Goal: Information Seeking & Learning: Learn about a topic

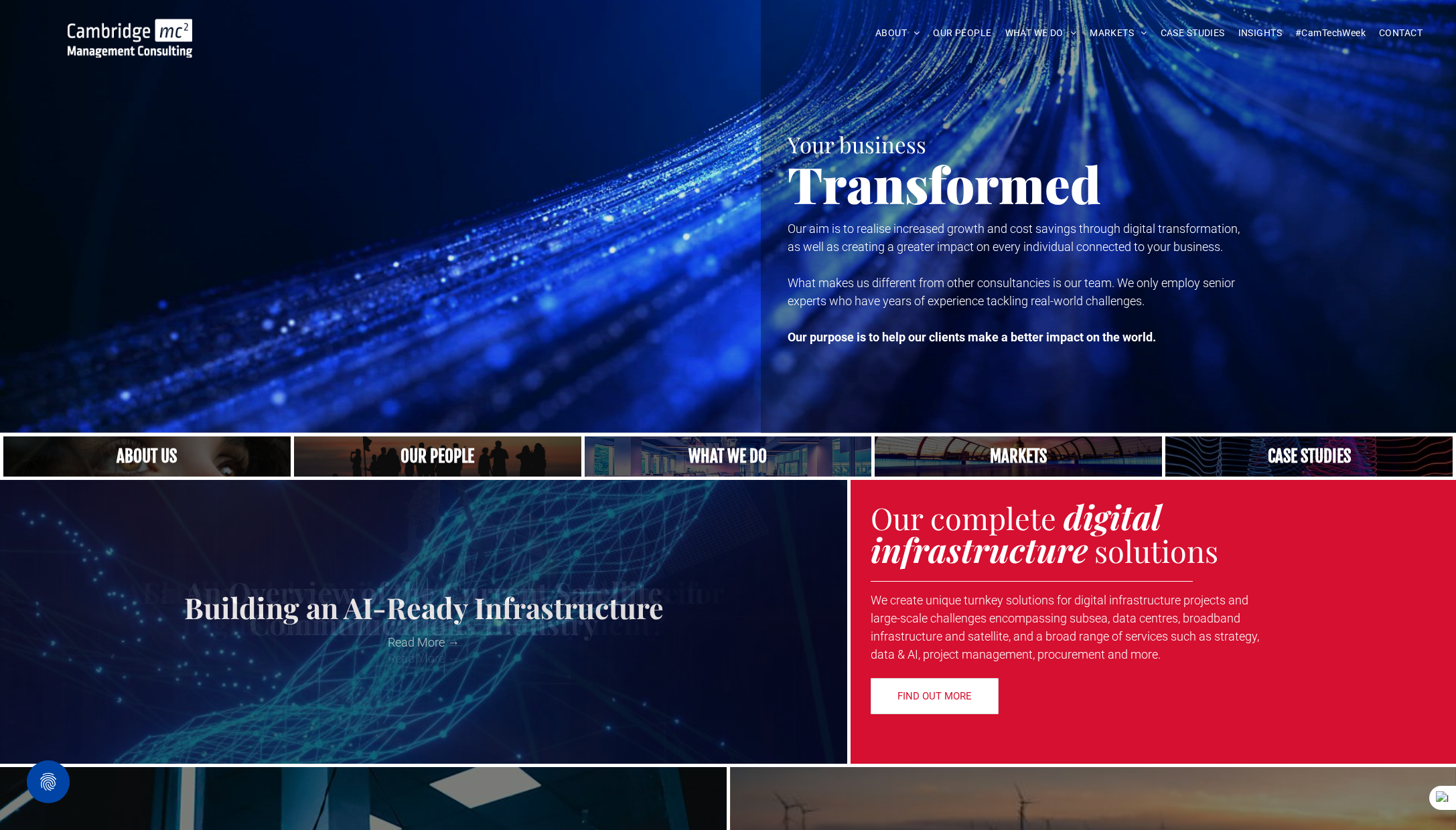
scroll to position [2, 0]
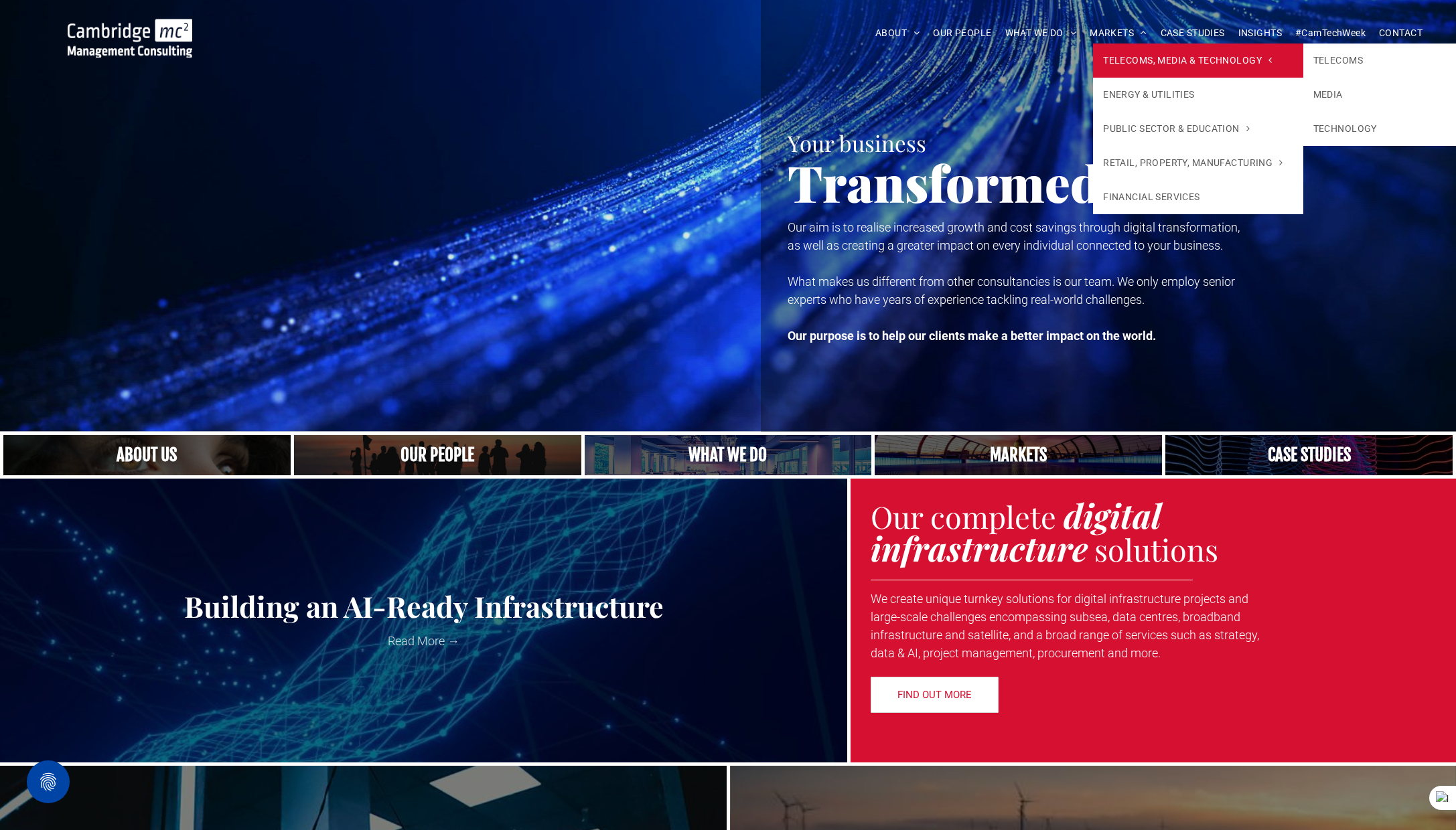
click at [1132, 63] on span "TELECOMS, MEDIA & TECHNOLOGY" at bounding box center [1188, 61] width 169 height 14
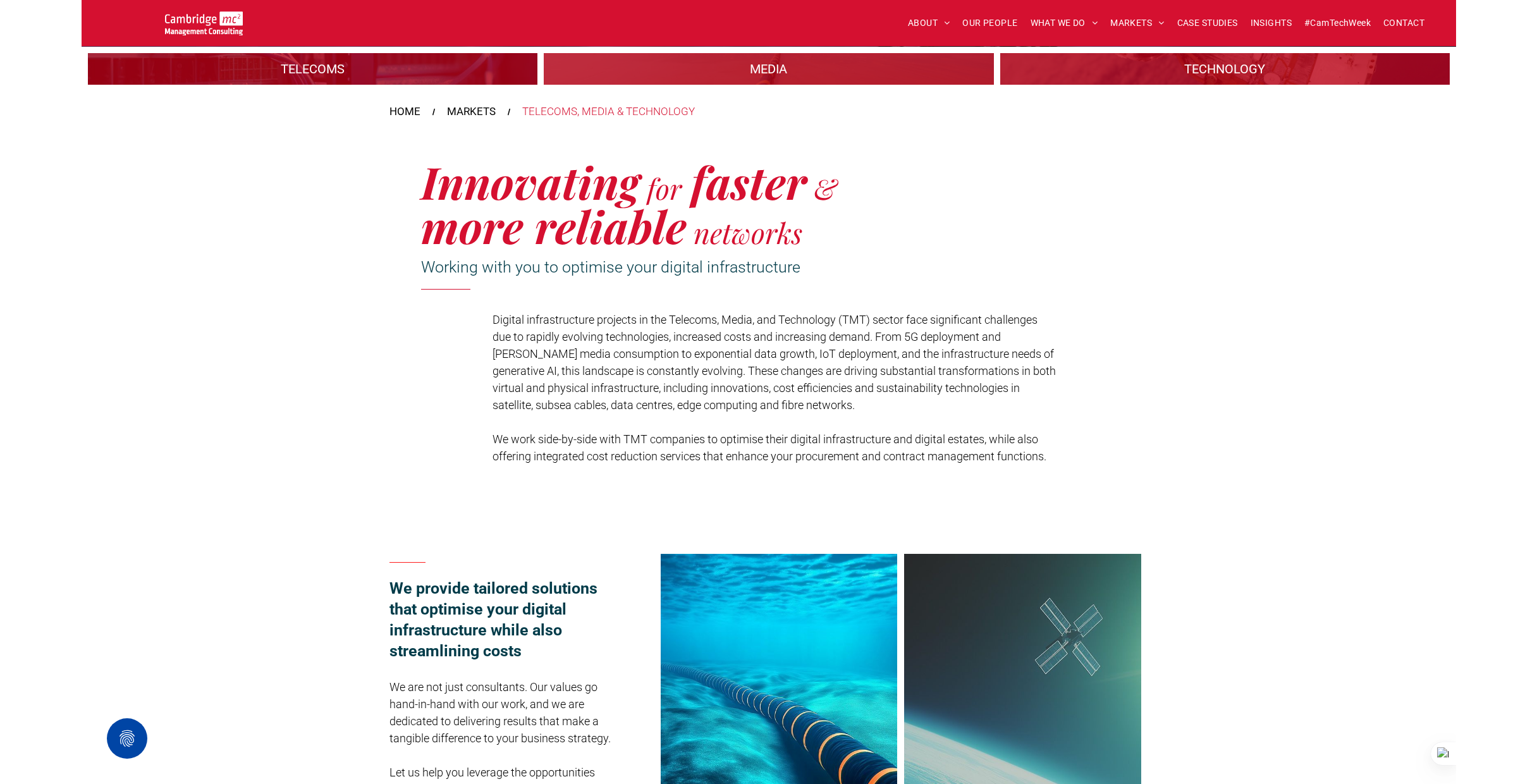
scroll to position [201, 0]
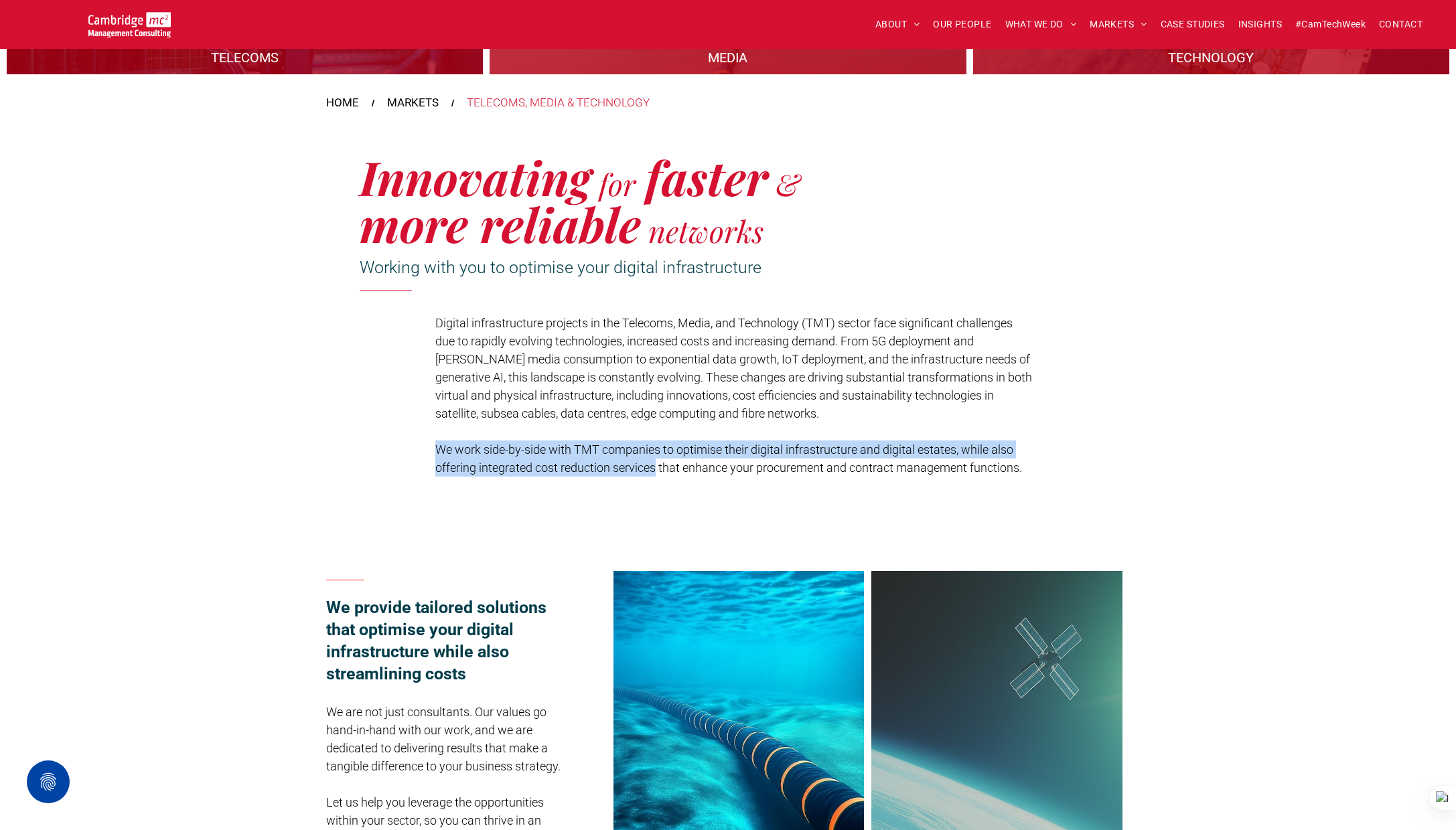
drag, startPoint x: 437, startPoint y: 445, endPoint x: 656, endPoint y: 463, distance: 219.7
click at [656, 463] on span "We work side-by-side with TMT companies to optimise their digital infrastructur…" at bounding box center [729, 458] width 586 height 32
copy span "We work side-by-side with TMT companies to optimise their digital infrastructur…"
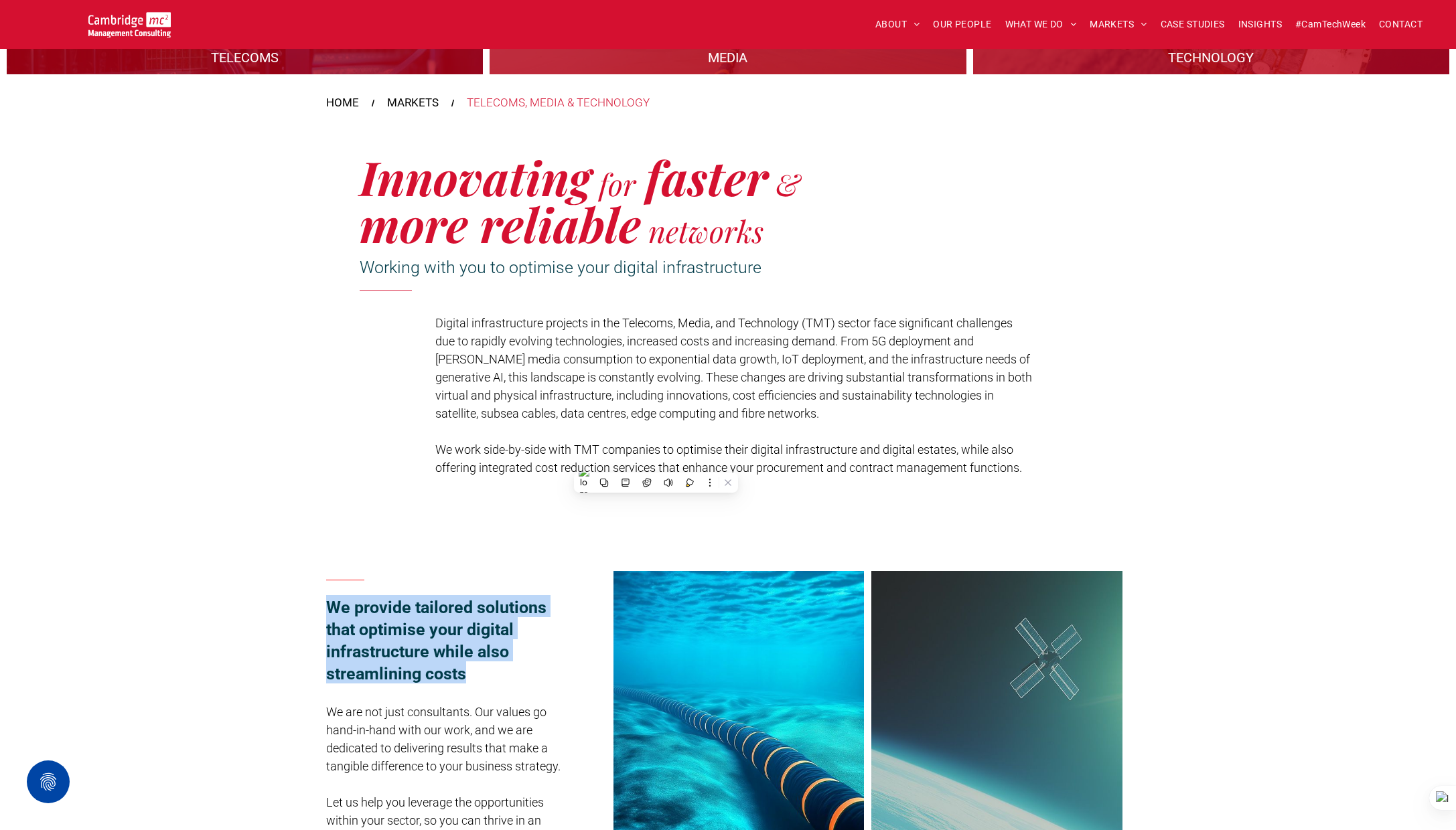
drag, startPoint x: 327, startPoint y: 607, endPoint x: 470, endPoint y: 664, distance: 153.9
click at [471, 664] on h3 "We provide tailored solutions that optimise your digital infrastructure while a…" at bounding box center [450, 639] width 248 height 88
copy span "We provide tailored solutions that optimise your digital infrastructure while a…"
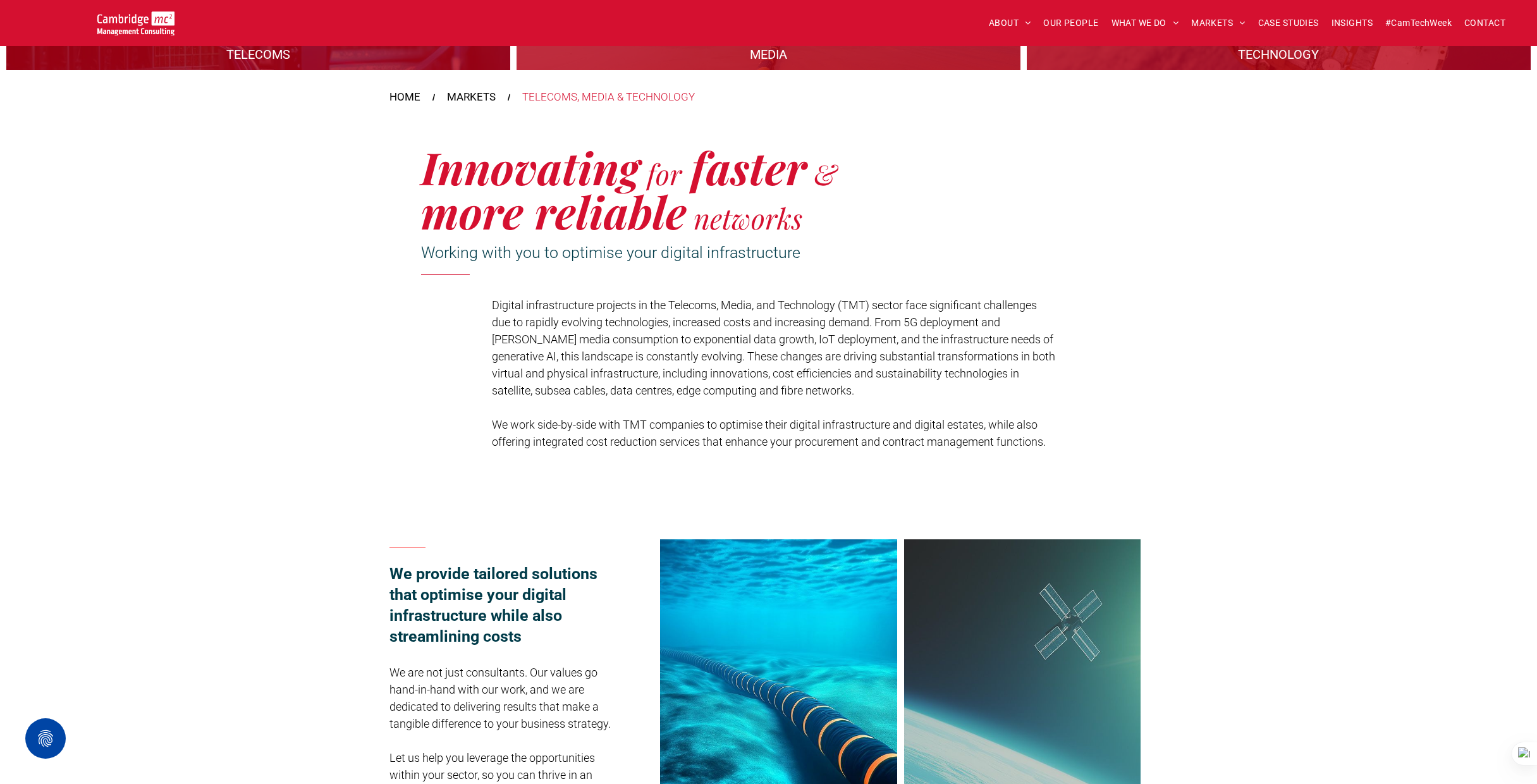
click at [1086, 176] on div "Innovating for faster & more reliable networks Working with you to optimise you…" at bounding box center [769, 300] width 759 height 313
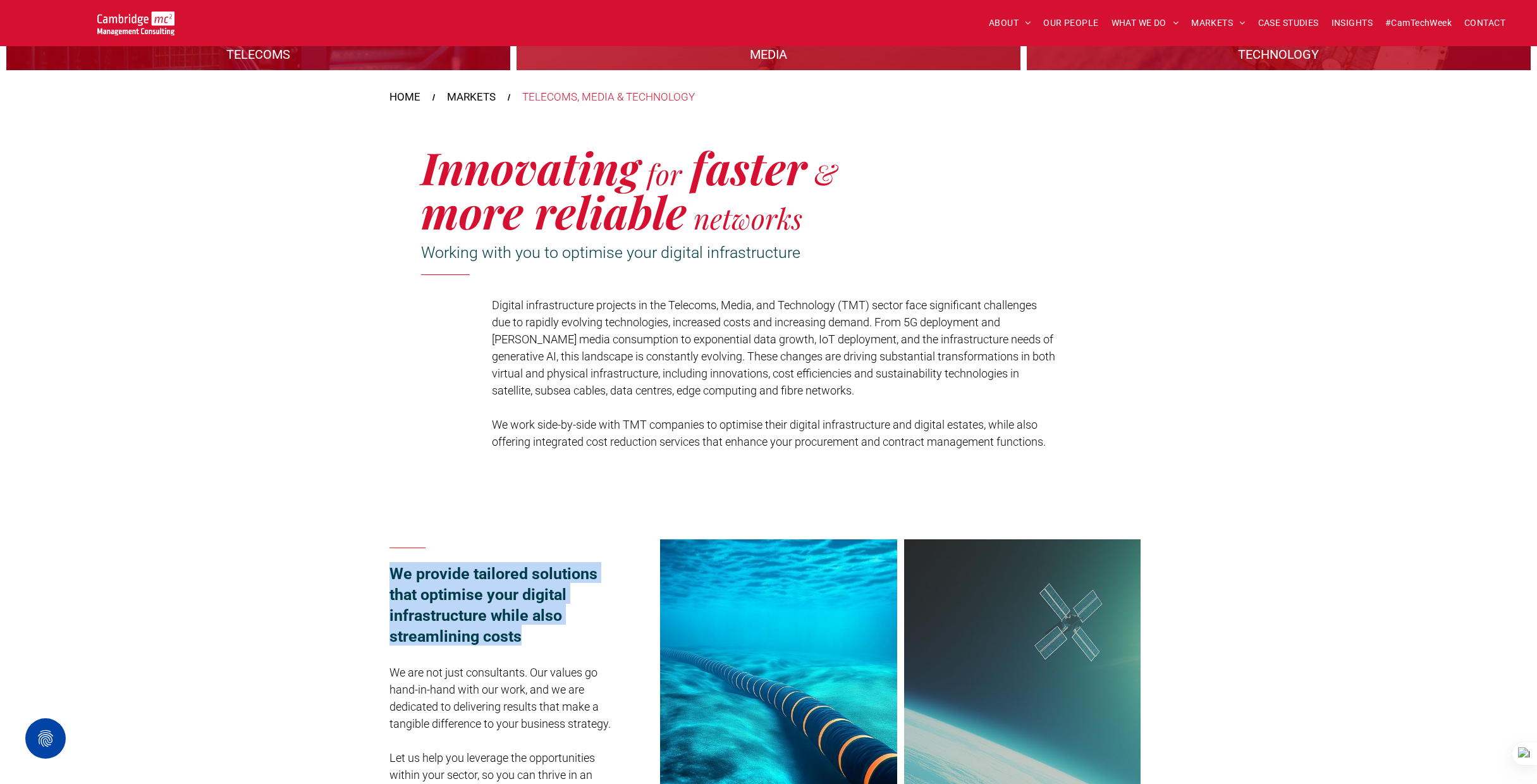
drag, startPoint x: 393, startPoint y: 575, endPoint x: 485, endPoint y: 614, distance: 99.9
click at [532, 632] on h3 "We provide tailored solutions that optimise your digital infrastructure while a…" at bounding box center [506, 603] width 234 height 83
copy span "We provide tailored solutions that optimise your digital infrastructure while a…"
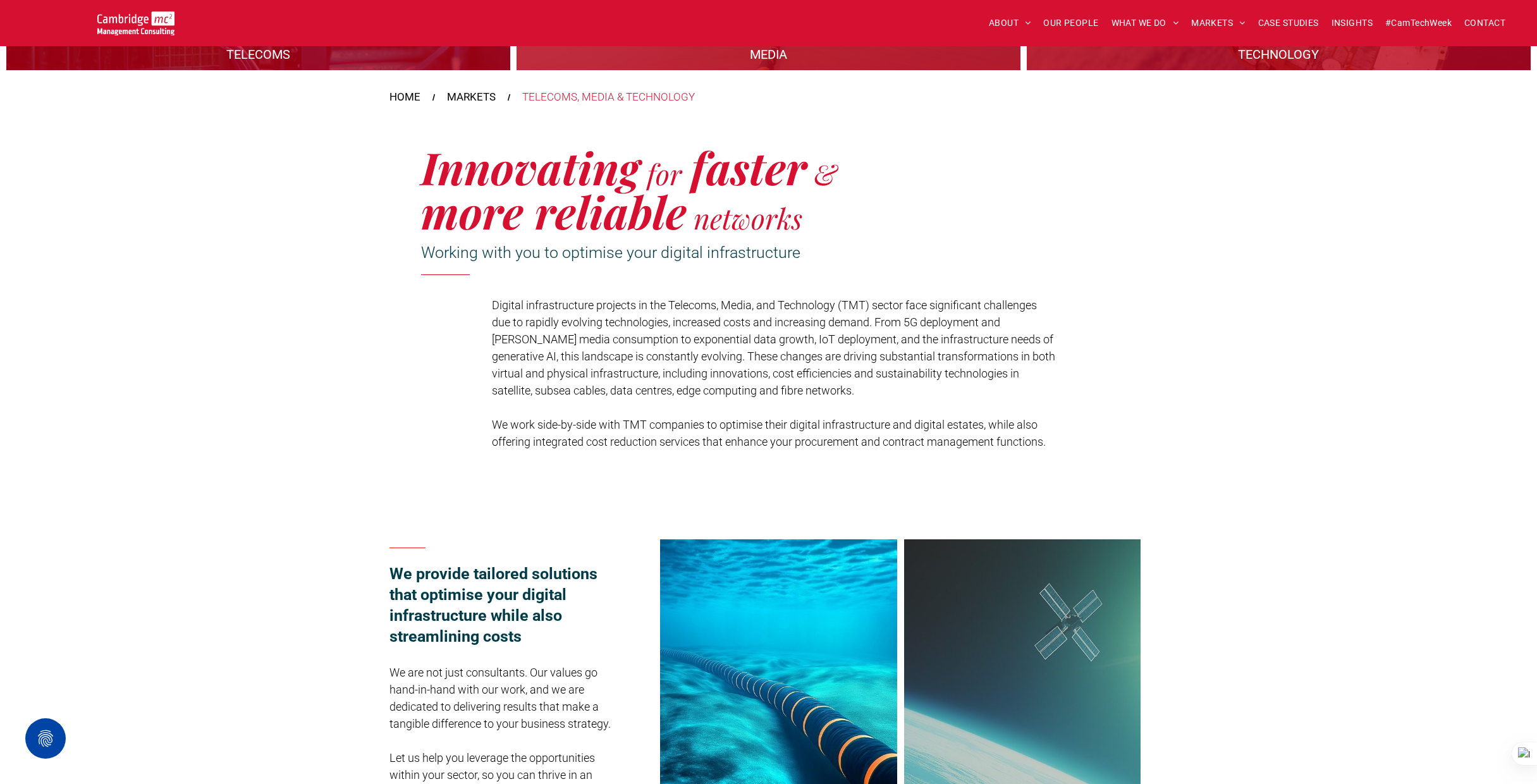
drag, startPoint x: 1117, startPoint y: 147, endPoint x: 1120, endPoint y: 141, distance: 6.7
click at [1117, 146] on div "Innovating for faster & more reliable networks Working with you to optimise you…" at bounding box center [769, 300] width 759 height 313
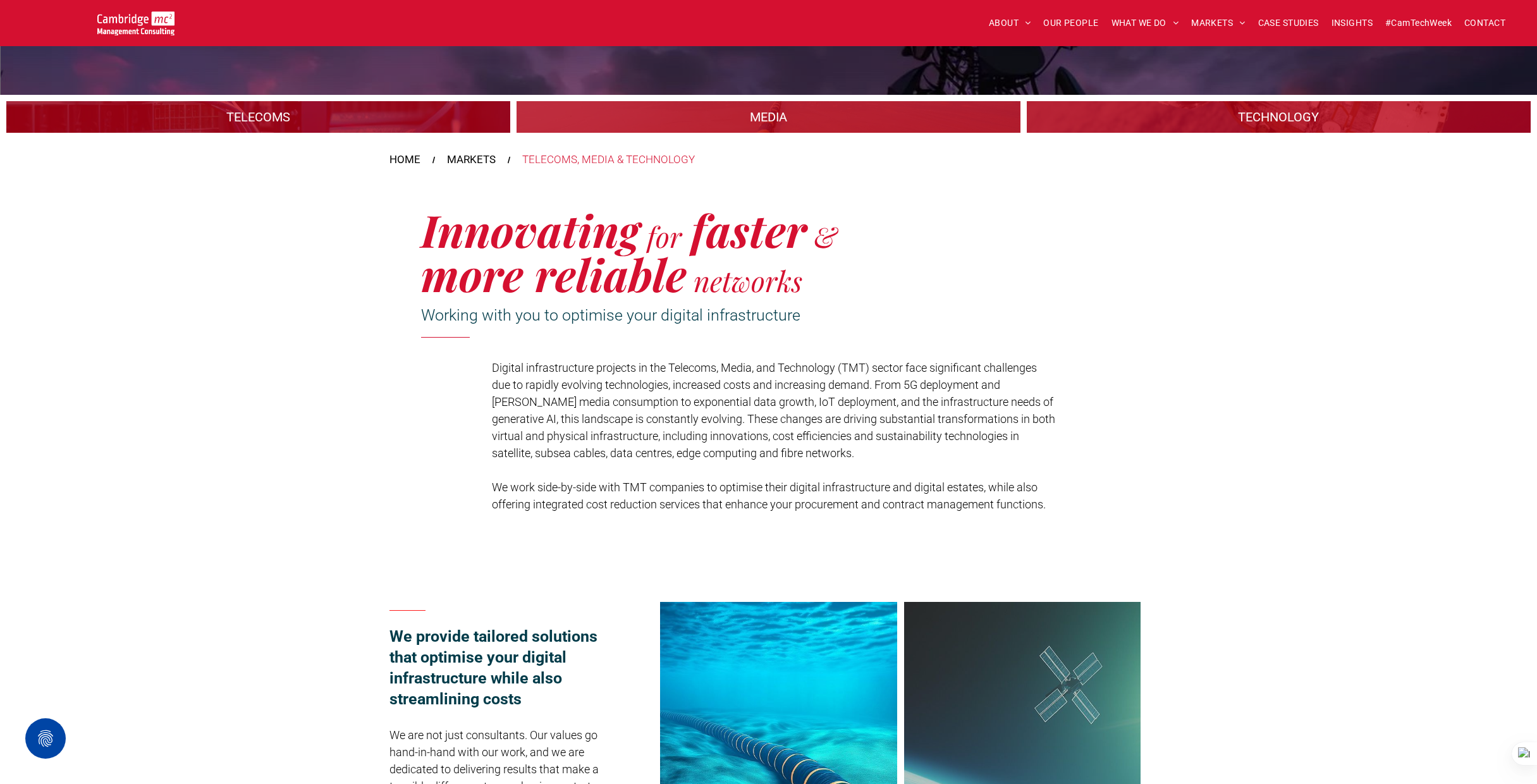
scroll to position [138, 0]
click at [1360, 24] on span "INSIGHTS" at bounding box center [1352, 23] width 41 height 20
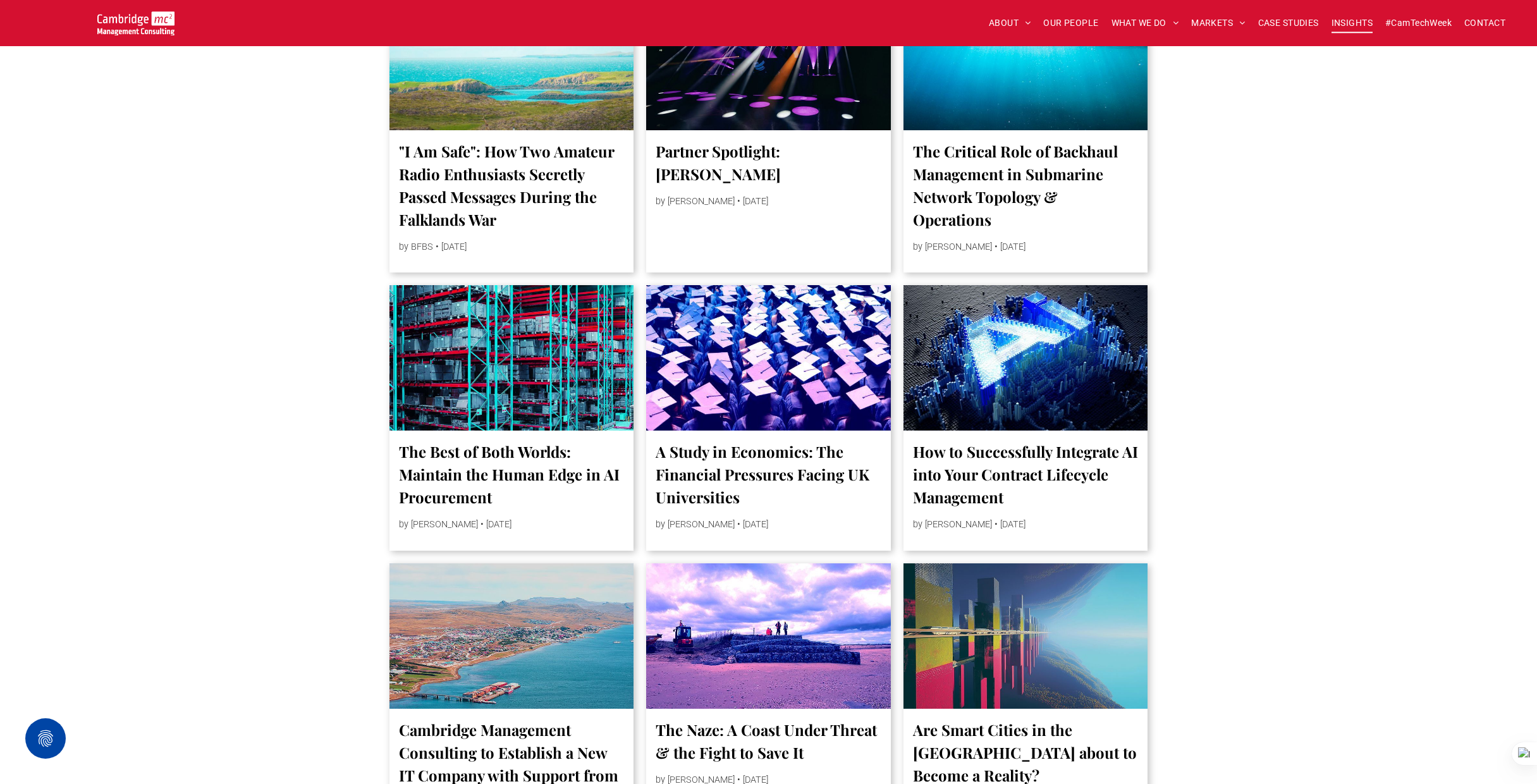
scroll to position [1684, 0]
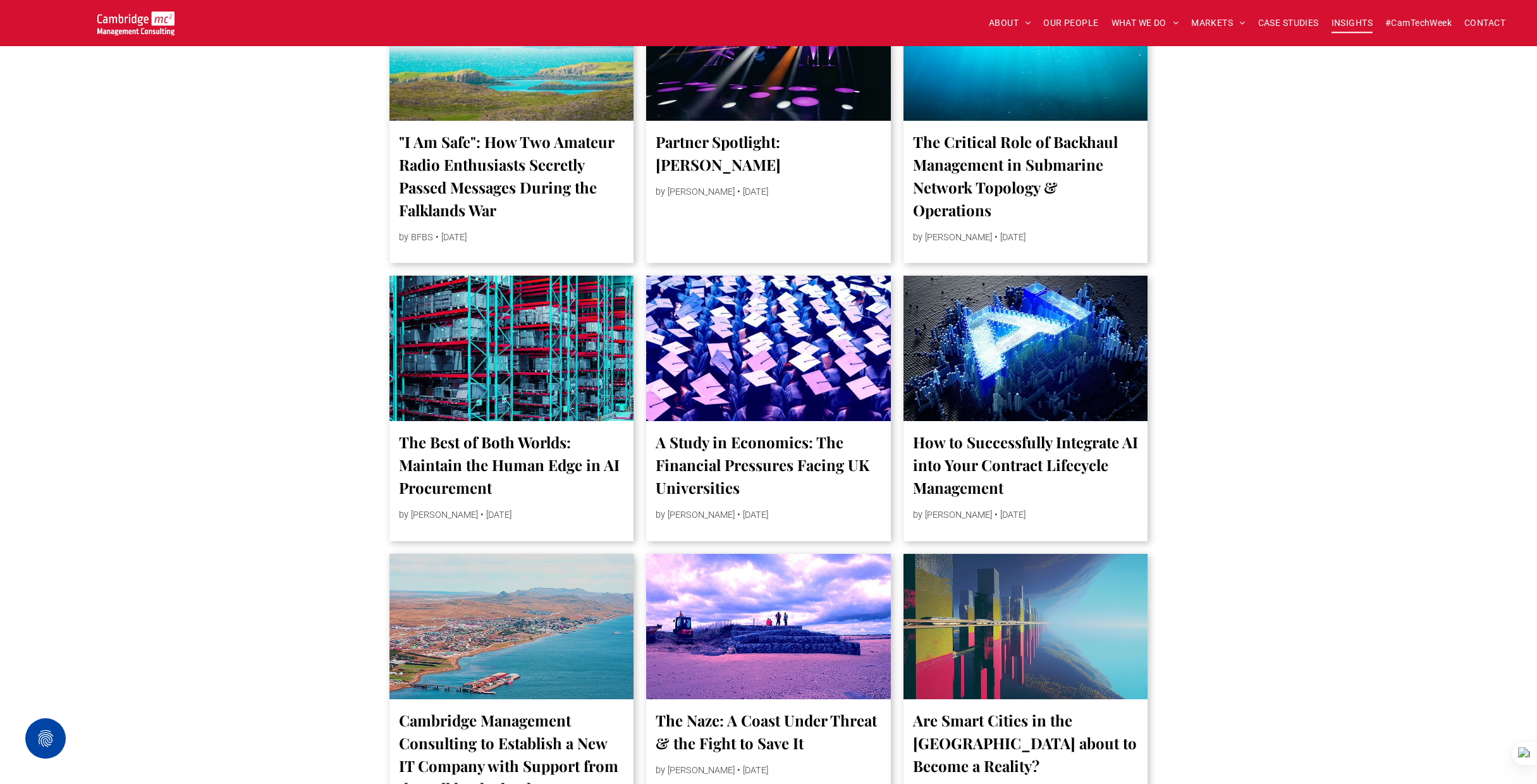
click at [783, 339] on div at bounding box center [768, 348] width 259 height 154
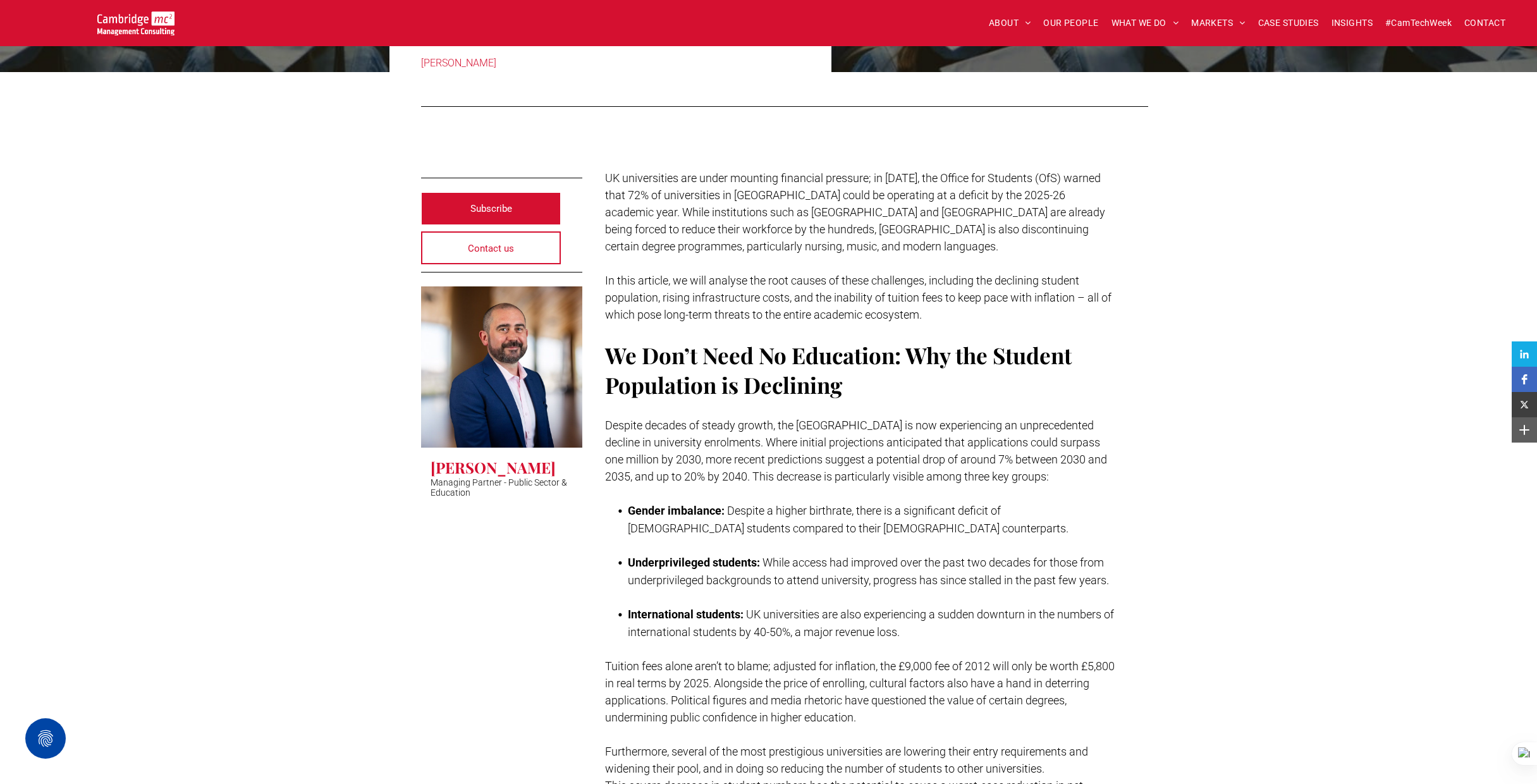
scroll to position [237, 0]
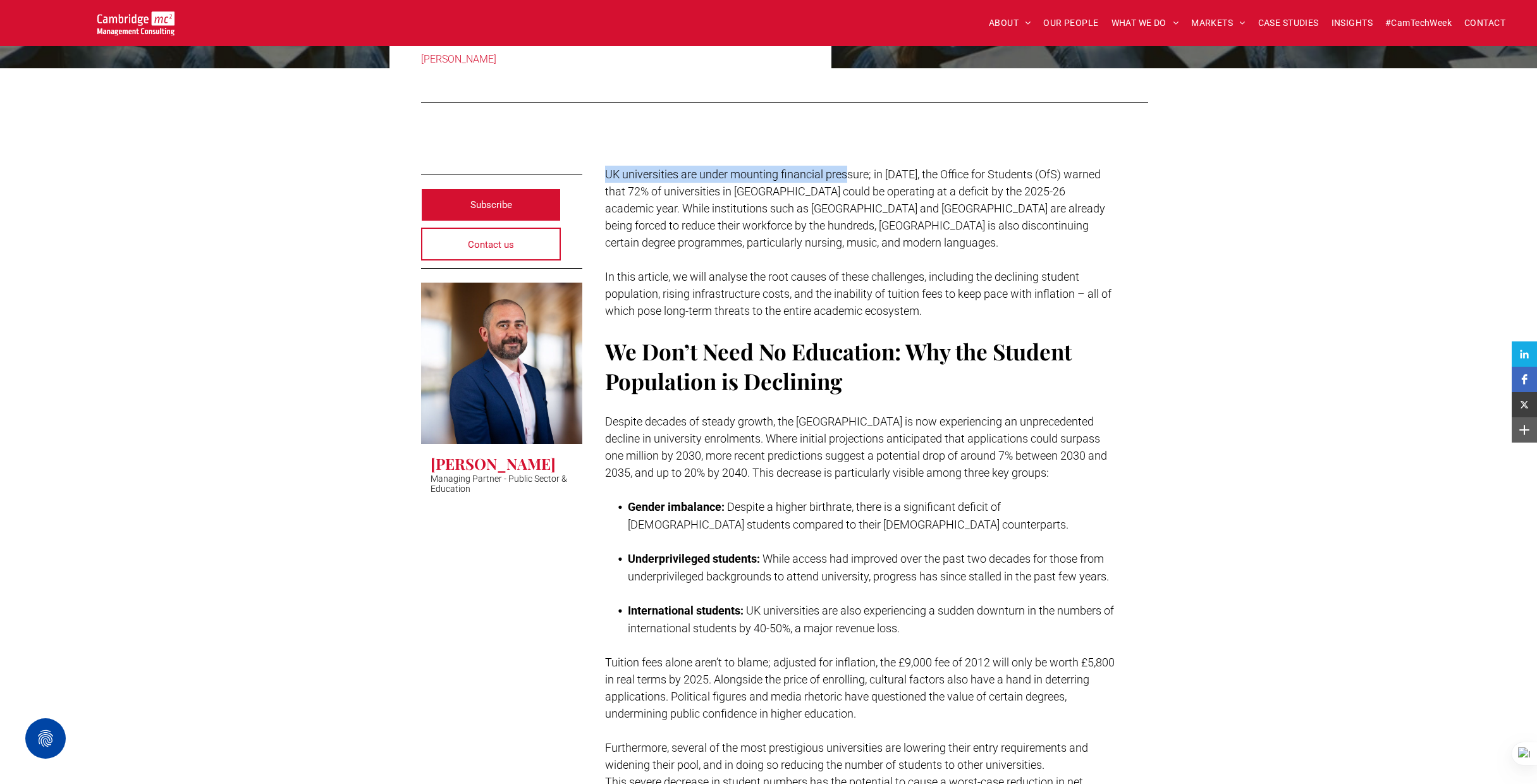
drag, startPoint x: 606, startPoint y: 173, endPoint x: 848, endPoint y: 176, distance: 242.0
click at [848, 176] on span "UK universities are under mounting financial pressure; in 2024, the Office for …" at bounding box center [856, 208] width 501 height 81
copy span "UK universities are under mounting financial pres"
click at [807, 243] on span "UK universities are under mounting financial pressure; in 2024, the Office for …" at bounding box center [856, 208] width 501 height 81
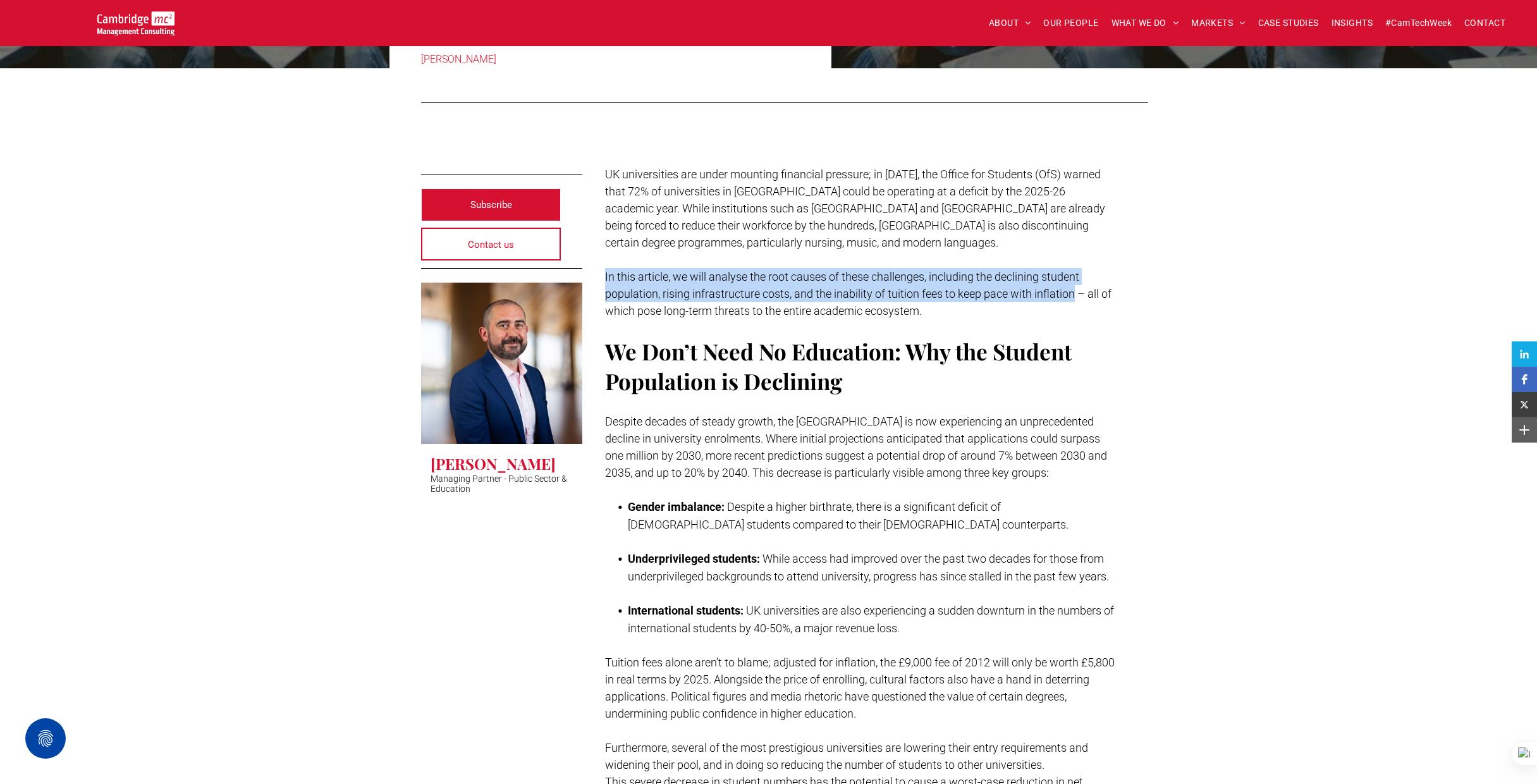
drag, startPoint x: 605, startPoint y: 275, endPoint x: 1074, endPoint y: 288, distance: 469.2
click at [1074, 288] on span "In this article, we will analyse the root causes of these challenges, including…" at bounding box center [859, 294] width 506 height 47
copy span "In this article, we will analyse the root causes of these challenges, including…"
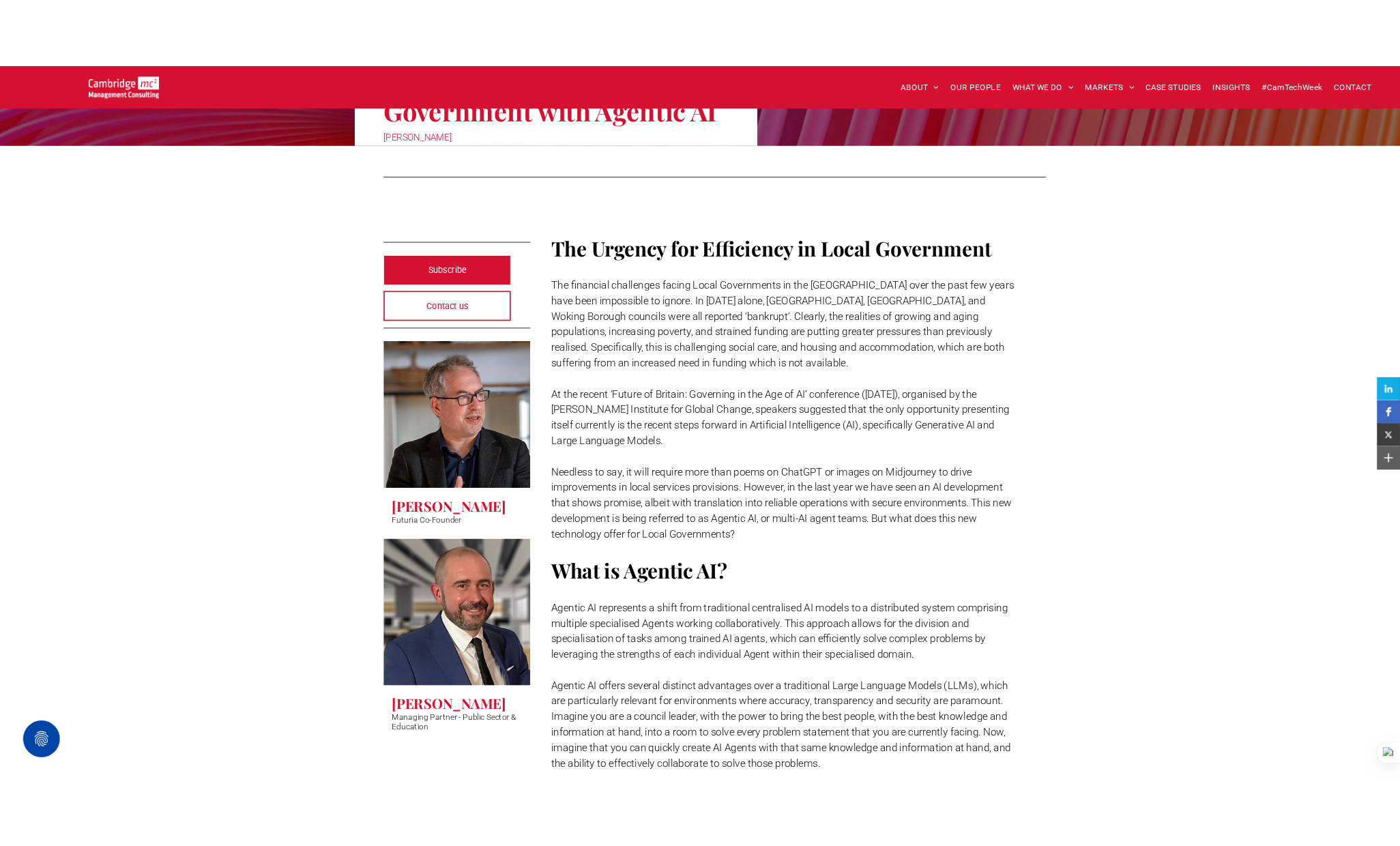
scroll to position [206, 0]
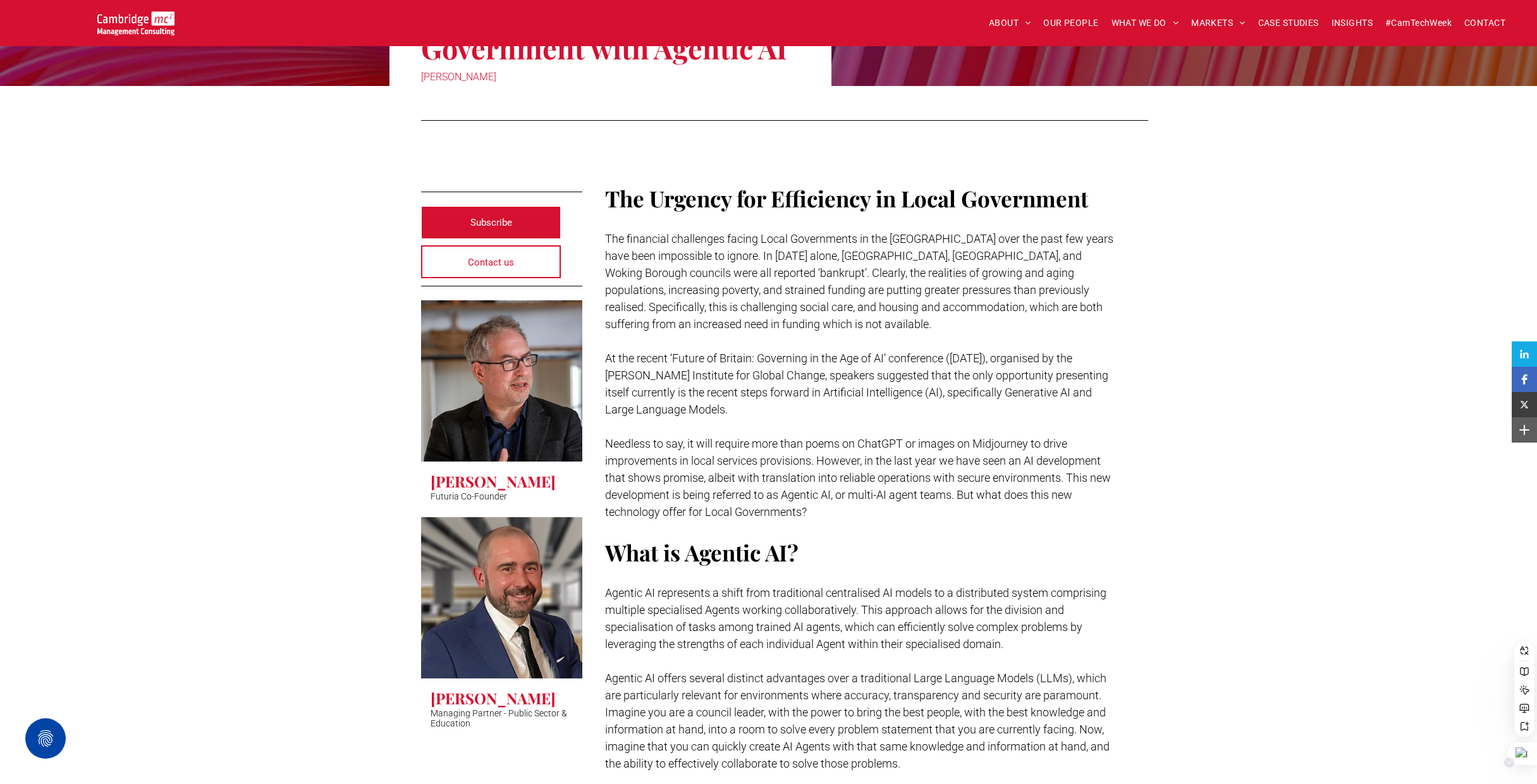
click at [1521, 747] on div at bounding box center [1521, 754] width 30 height 23
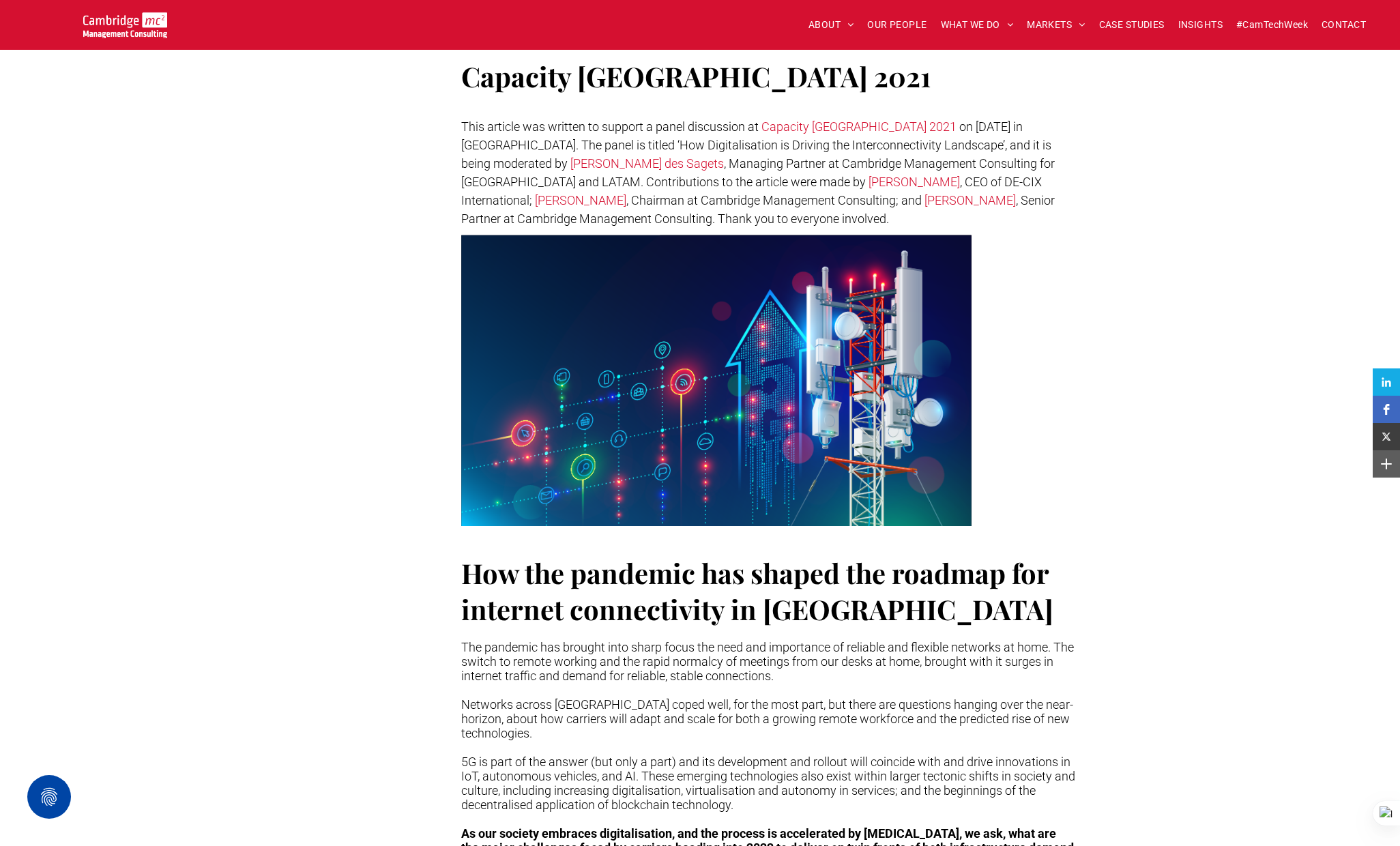
scroll to position [393, 0]
